Goal: Task Accomplishment & Management: Complete application form

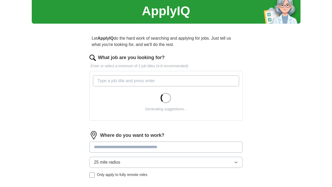
scroll to position [22, 0]
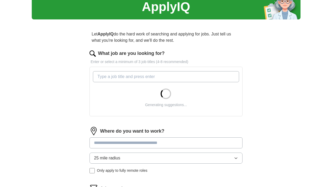
click at [153, 79] on input "What job are you looking for?" at bounding box center [166, 76] width 146 height 11
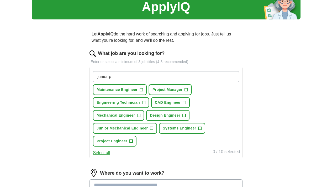
click at [188, 91] on span "+" at bounding box center [186, 90] width 3 height 4
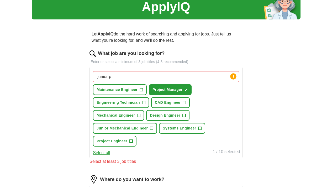
click at [153, 128] on span "+" at bounding box center [151, 128] width 3 height 4
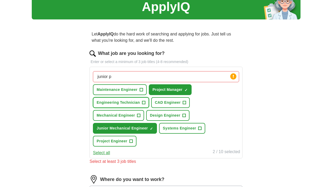
click at [145, 103] on span "+" at bounding box center [143, 103] width 3 height 4
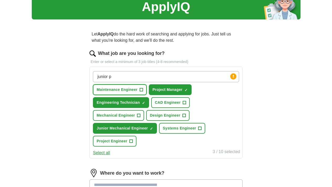
click at [147, 90] on button "Maintenance Engineer +" at bounding box center [120, 89] width 54 height 11
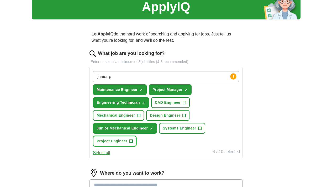
click at [133, 142] on span "+" at bounding box center [131, 141] width 3 height 4
drag, startPoint x: 155, startPoint y: 78, endPoint x: 124, endPoint y: 77, distance: 31.3
click at [124, 77] on input "junior p" at bounding box center [166, 76] width 146 height 11
type input "junior"
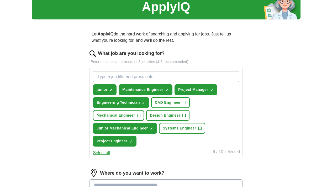
click at [139, 76] on input "What job are you looking for?" at bounding box center [166, 76] width 146 height 11
click at [0, 0] on span "×" at bounding box center [0, 0] width 0 height 0
click at [139, 74] on input "What job are you looking for?" at bounding box center [166, 76] width 146 height 11
type input "Trainee"
drag, startPoint x: 130, startPoint y: 74, endPoint x: 112, endPoint y: 76, distance: 17.6
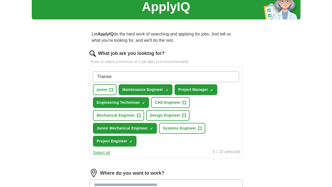
click at [112, 76] on input "Trainee" at bounding box center [166, 76] width 146 height 11
click at [187, 75] on input "What job are you looking for?" at bounding box center [166, 76] width 146 height 11
type input "Graduate"
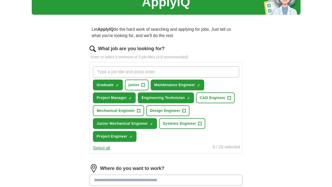
scroll to position [27, 0]
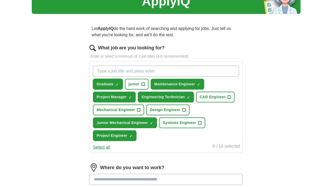
click at [0, 0] on span "×" at bounding box center [0, 0] width 0 height 0
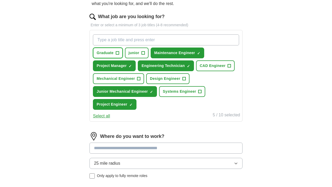
scroll to position [93, 0]
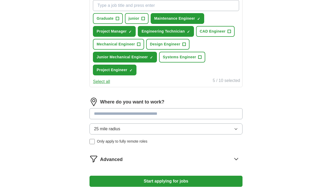
click at [160, 112] on input at bounding box center [166, 113] width 153 height 11
click at [166, 129] on div "Where do you want to work? 25 mile radius Only apply to fully remote roles" at bounding box center [166, 123] width 153 height 51
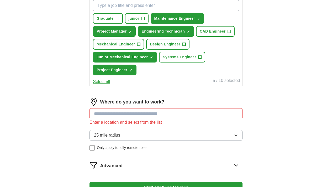
click at [166, 131] on button "25 mile radius" at bounding box center [166, 135] width 153 height 11
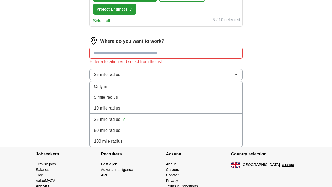
scroll to position [154, 0]
click at [161, 143] on div "100 mile radius" at bounding box center [166, 141] width 144 height 6
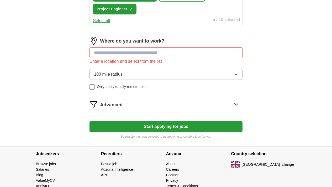
click at [165, 55] on input at bounding box center [166, 52] width 153 height 11
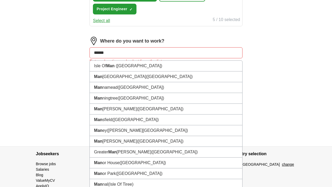
type input "*******"
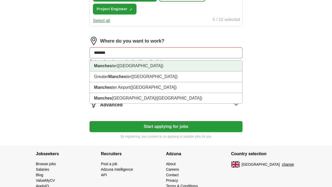
click at [172, 65] on li "Manches ter (Greater Manchester)" at bounding box center [166, 66] width 152 height 11
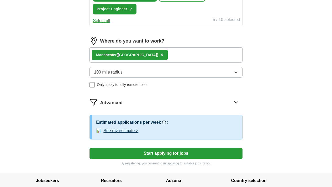
click at [193, 54] on div "Manches ter (Greater Manchester) ×" at bounding box center [166, 54] width 153 height 15
click at [187, 58] on div "Manches ter (Greater Manchester) ×" at bounding box center [166, 54] width 153 height 15
click at [190, 53] on div "Manches ter (Greater Manchester) ×" at bounding box center [166, 54] width 153 height 15
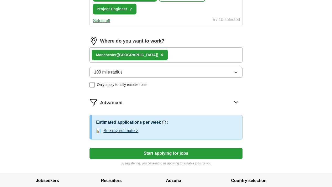
click at [190, 53] on div "Manches ter (Greater Manchester) ×" at bounding box center [166, 54] width 153 height 15
click at [164, 55] on span "×" at bounding box center [161, 55] width 3 height 6
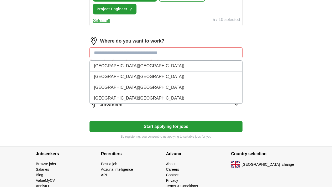
click at [197, 53] on input at bounding box center [166, 52] width 153 height 11
type input "*"
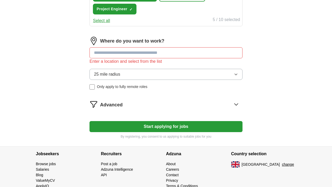
type input "*"
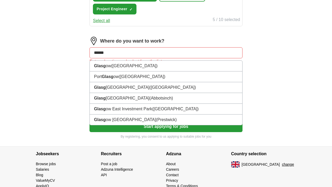
type input "*******"
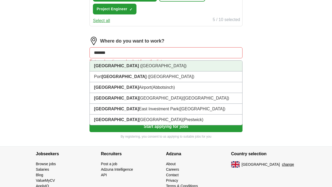
click at [191, 66] on li "Glasgow (Scotland)" at bounding box center [166, 66] width 152 height 11
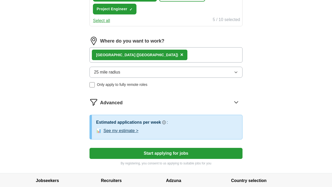
click at [181, 57] on div "Glasgow (Scotland) ×" at bounding box center [166, 54] width 153 height 15
click at [162, 74] on button "25 mile radius" at bounding box center [166, 72] width 153 height 11
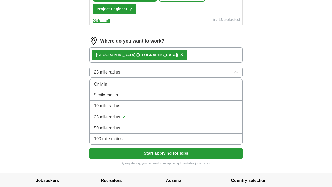
click at [158, 142] on li "100 mile radius" at bounding box center [166, 139] width 152 height 11
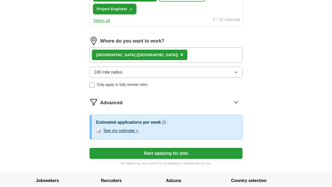
click at [165, 101] on div "Advanced" at bounding box center [171, 102] width 142 height 8
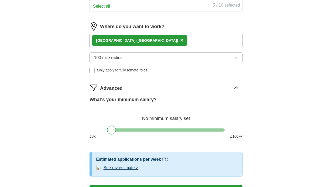
scroll to position [172, 0]
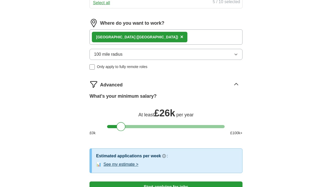
drag, startPoint x: 110, startPoint y: 127, endPoint x: 120, endPoint y: 126, distance: 9.7
click at [120, 126] on div at bounding box center [121, 126] width 9 height 9
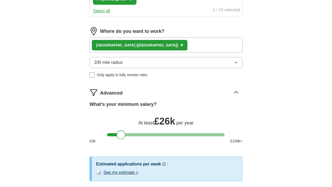
scroll to position [159, 0]
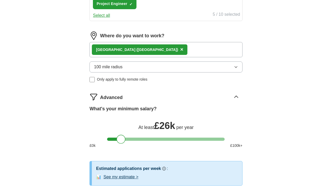
click at [180, 51] on span "×" at bounding box center [181, 49] width 3 height 6
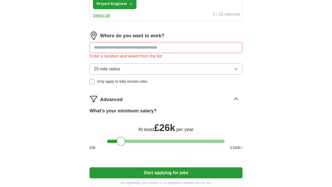
click at [154, 50] on input at bounding box center [166, 47] width 153 height 11
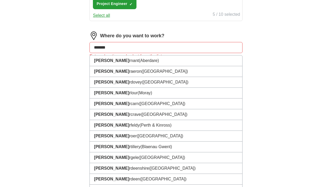
type input "********"
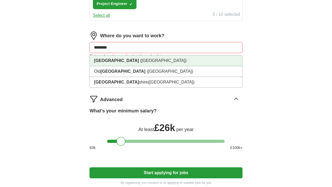
click at [160, 60] on li "Aberdeen (Aberdeenshire)" at bounding box center [166, 60] width 152 height 11
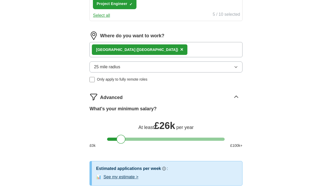
click at [180, 50] on span "×" at bounding box center [181, 49] width 3 height 6
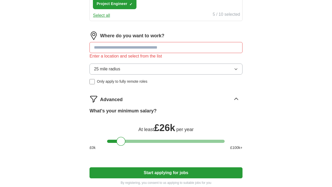
click at [161, 49] on input at bounding box center [166, 47] width 153 height 11
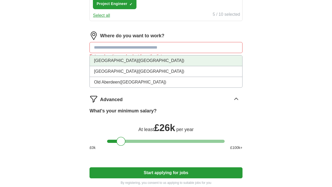
click at [155, 58] on span "(Scotland)" at bounding box center [161, 60] width 46 height 4
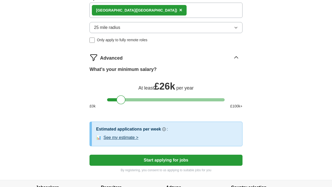
scroll to position [201, 0]
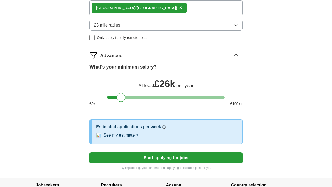
click at [144, 162] on button "Start applying for jobs" at bounding box center [166, 157] width 153 height 11
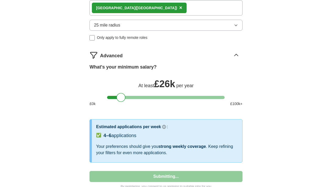
select select "**"
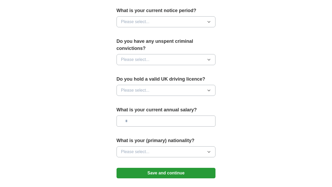
scroll to position [319, 0]
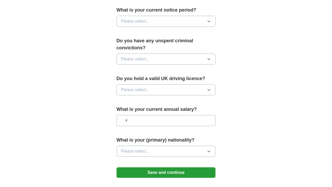
click at [124, 16] on button "Please select..." at bounding box center [166, 21] width 99 height 11
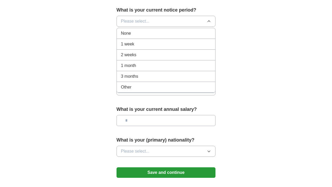
click at [123, 30] on div "None" at bounding box center [166, 33] width 90 height 6
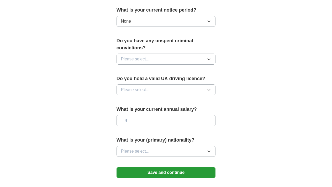
click at [125, 56] on span "Please select..." at bounding box center [135, 59] width 29 height 6
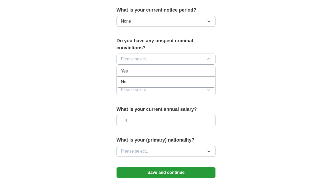
click at [128, 77] on li "No" at bounding box center [166, 82] width 99 height 11
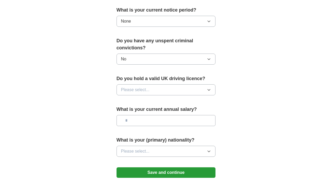
click at [128, 84] on button "Please select..." at bounding box center [166, 89] width 99 height 11
click at [132, 107] on li "No" at bounding box center [166, 112] width 99 height 11
click at [132, 84] on button "No" at bounding box center [166, 89] width 99 height 11
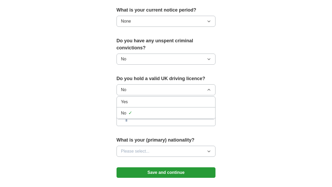
click at [132, 99] on div "Yes" at bounding box center [166, 102] width 90 height 6
click at [132, 115] on input "text" at bounding box center [166, 120] width 99 height 11
click at [135, 148] on span "Please select..." at bounding box center [135, 151] width 29 height 6
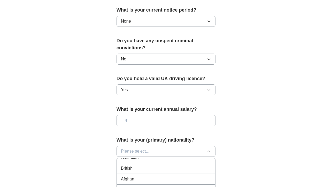
scroll to position [6, 0]
click at [136, 148] on span "Please select..." at bounding box center [135, 151] width 29 height 6
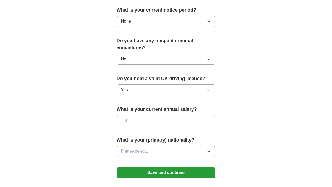
click at [136, 148] on span "Please select..." at bounding box center [135, 151] width 29 height 6
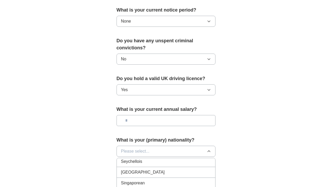
scroll to position [1681, 0]
click at [143, 179] on div "Singaporean" at bounding box center [166, 182] width 90 height 6
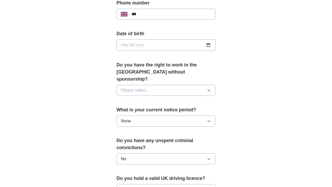
scroll to position [218, 0]
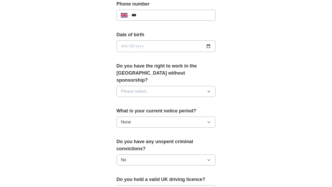
click at [134, 88] on span "Please select..." at bounding box center [135, 91] width 29 height 6
click at [132, 100] on div "Yes" at bounding box center [166, 103] width 90 height 6
click at [134, 44] on input "date" at bounding box center [166, 46] width 99 height 12
type input "**********"
click at [141, 10] on div "**********" at bounding box center [166, 15] width 99 height 11
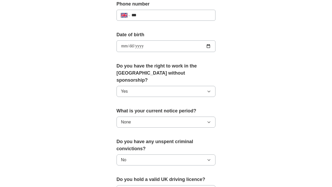
click at [141, 14] on input "***" at bounding box center [172, 15] width 80 height 6
type input "**********"
type input "********"
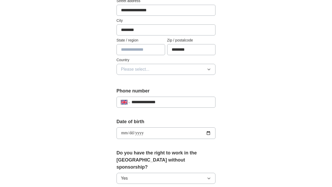
scroll to position [134, 0]
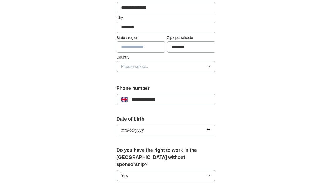
click at [141, 68] on button "Please select..." at bounding box center [166, 66] width 99 height 11
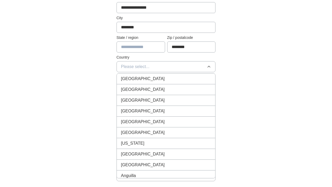
click at [142, 75] on li "[GEOGRAPHIC_DATA]" at bounding box center [166, 79] width 99 height 11
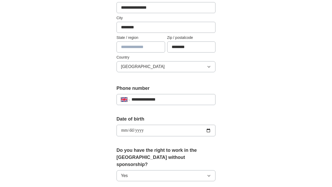
click at [99, 70] on div "**********" at bounding box center [166, 142] width 134 height 462
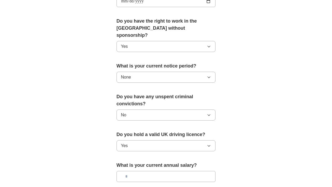
scroll to position [365, 0]
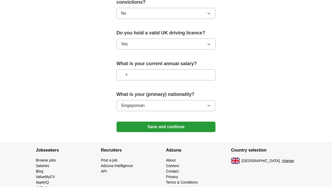
click at [131, 122] on button "Save and continue" at bounding box center [166, 127] width 99 height 11
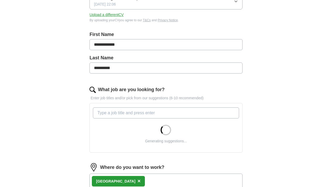
scroll to position [243, 0]
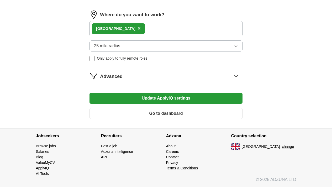
click at [139, 47] on button "25 mile radius" at bounding box center [166, 45] width 153 height 11
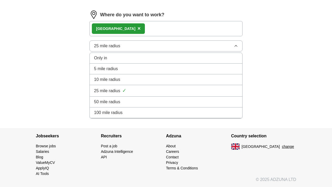
click at [123, 109] on span "100 mile radius" at bounding box center [108, 112] width 29 height 6
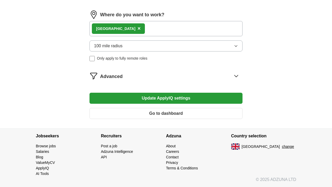
click at [144, 98] on button "Update ApplyIQ settings" at bounding box center [166, 98] width 153 height 11
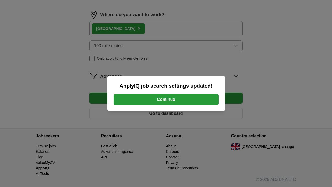
click at [184, 98] on button "Continue" at bounding box center [166, 99] width 105 height 11
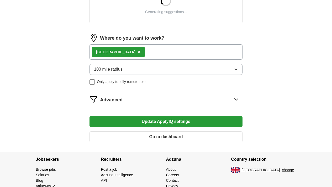
scroll to position [243, 0]
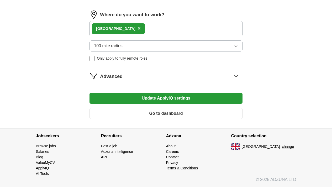
click at [139, 29] on span "×" at bounding box center [139, 28] width 3 height 6
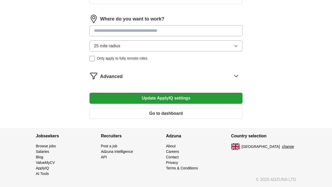
scroll to position [239, 0]
click at [146, 31] on input at bounding box center [166, 30] width 153 height 11
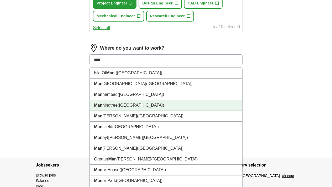
type input "*****"
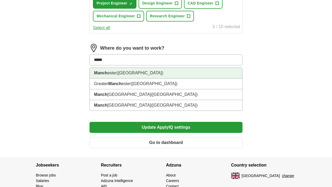
click at [150, 75] on span "(Greater Manchester)" at bounding box center [140, 73] width 46 height 4
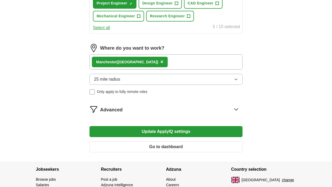
click at [156, 137] on button "Update ApplyIQ settings" at bounding box center [166, 131] width 153 height 11
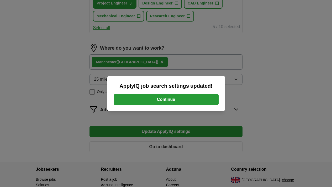
click at [164, 101] on button "Continue" at bounding box center [166, 99] width 105 height 11
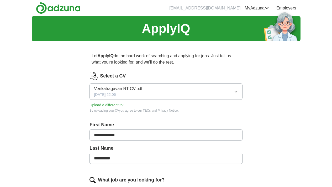
scroll to position [243, 0]
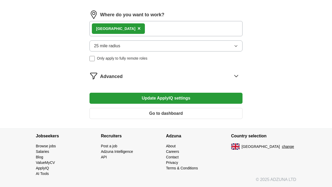
click at [147, 46] on button "25 mile radius" at bounding box center [166, 45] width 153 height 11
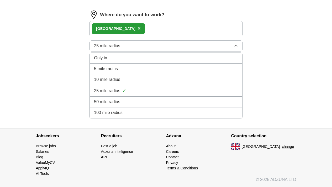
click at [142, 112] on div "100 mile radius" at bounding box center [166, 112] width 144 height 6
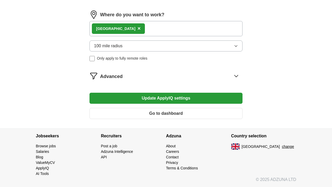
click at [145, 98] on button "Update ApplyIQ settings" at bounding box center [166, 98] width 153 height 11
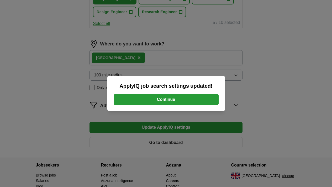
click at [148, 99] on button "Continue" at bounding box center [166, 99] width 105 height 11
